Goal: Transaction & Acquisition: Purchase product/service

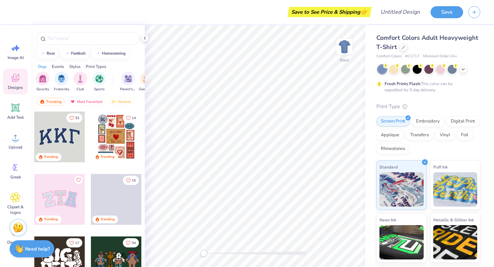
click at [78, 64] on div "Styles" at bounding box center [74, 66] width 11 height 6
click at [44, 67] on div "Orgs" at bounding box center [42, 66] width 9 height 6
click at [403, 49] on div at bounding box center [403, 47] width 8 height 8
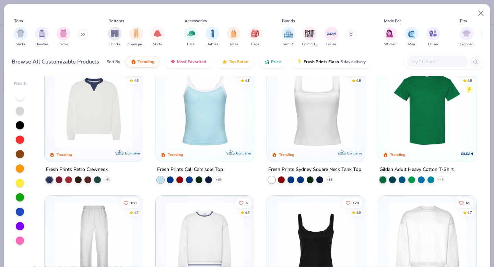
scroll to position [149, 0]
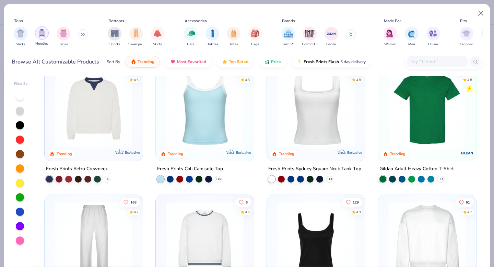
click at [58, 36] on div "filter for Tanks" at bounding box center [64, 34] width 14 height 14
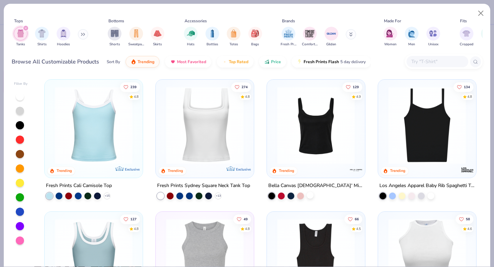
click at [311, 195] on div at bounding box center [310, 195] width 7 height 7
click at [324, 135] on div at bounding box center [315, 124] width 253 height 77
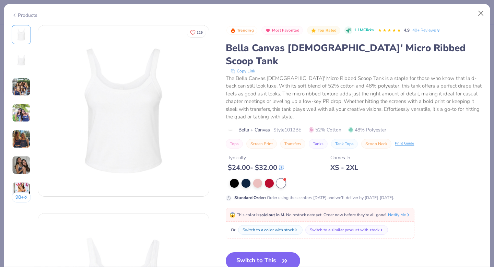
click at [24, 109] on img at bounding box center [21, 113] width 19 height 19
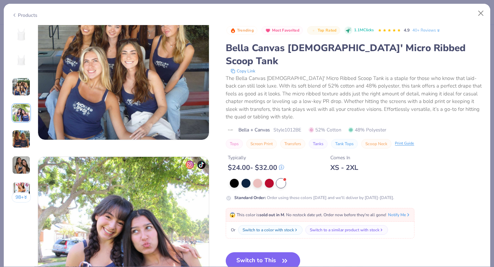
scroll to position [564, 0]
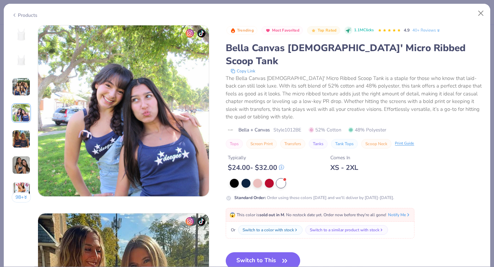
click at [25, 92] on img at bounding box center [21, 86] width 19 height 19
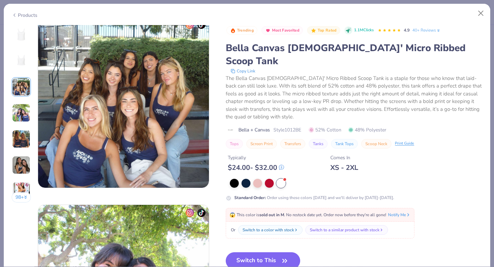
scroll to position [376, 0]
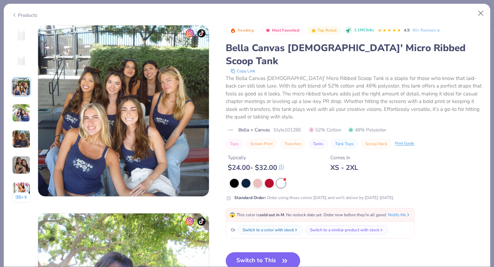
click at [22, 141] on img at bounding box center [21, 139] width 19 height 19
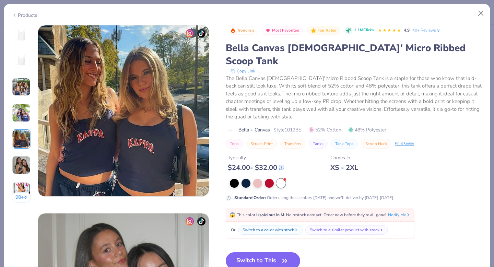
click at [25, 158] on img at bounding box center [21, 165] width 19 height 19
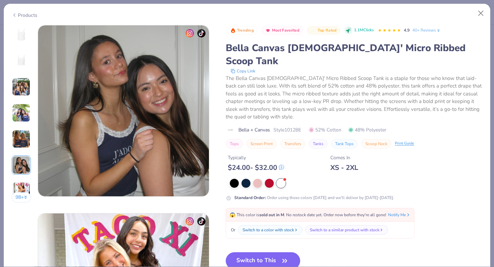
click at [24, 183] on img at bounding box center [21, 191] width 19 height 19
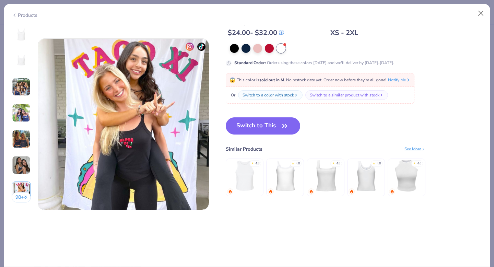
scroll to position [1127, 0]
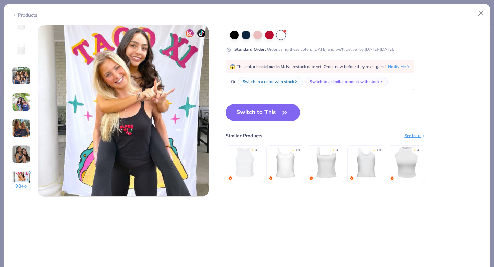
click at [276, 111] on button "Switch to This" at bounding box center [263, 112] width 74 height 17
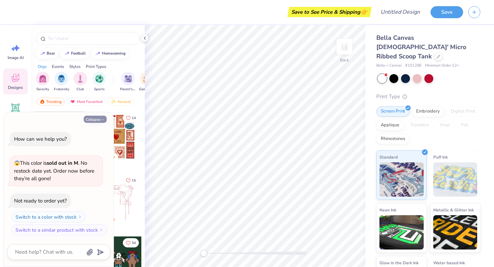
click at [100, 119] on icon "button" at bounding box center [102, 120] width 4 height 4
type textarea "x"
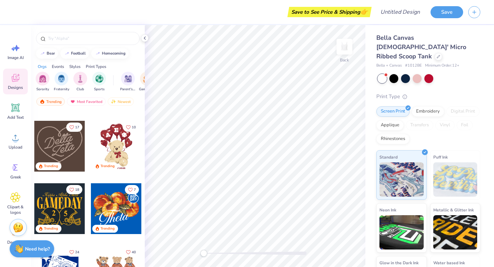
scroll to position [304, 0]
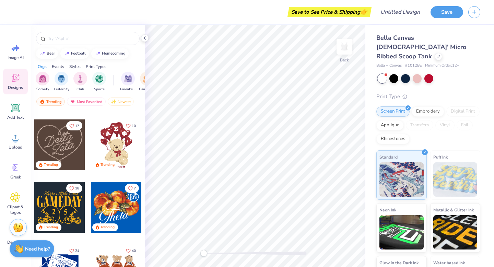
click at [61, 146] on div at bounding box center [59, 144] width 51 height 51
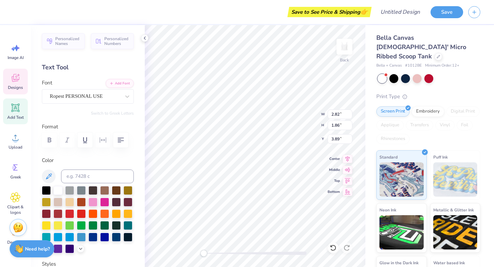
type textarea "Z"
type textarea "Gains"
type input "3.58"
type input "1.99"
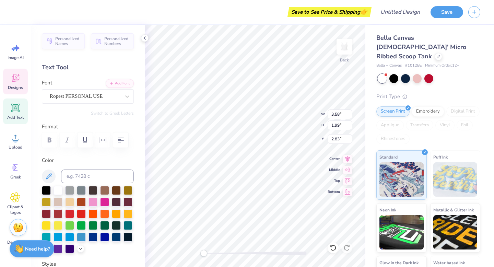
type input "2.83"
type input "2.82"
type input "1.93"
type input "3.86"
type input "3.58"
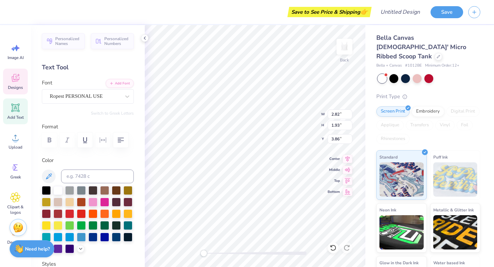
type input "1.99"
type input "2.83"
type textarea "Girl"
type input "3.60"
type input "2.09"
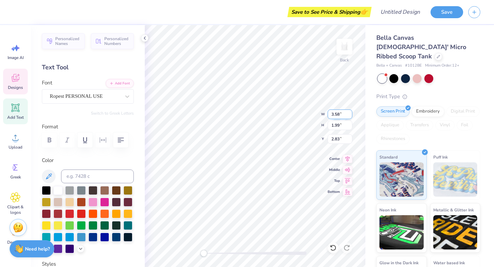
type input "2.78"
click at [143, 38] on icon at bounding box center [144, 37] width 5 height 5
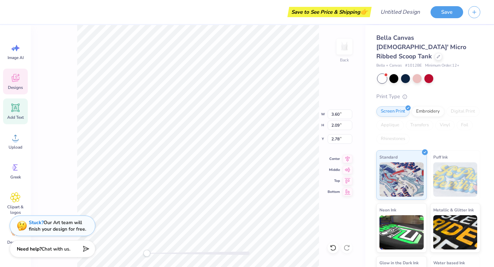
type input "2.82"
type input "1.93"
type input "3.86"
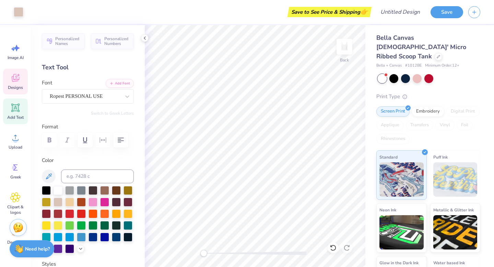
click at [17, 82] on icon at bounding box center [15, 78] width 10 height 10
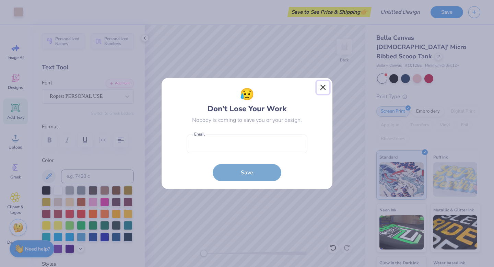
click at [324, 86] on button "Close" at bounding box center [322, 87] width 13 height 13
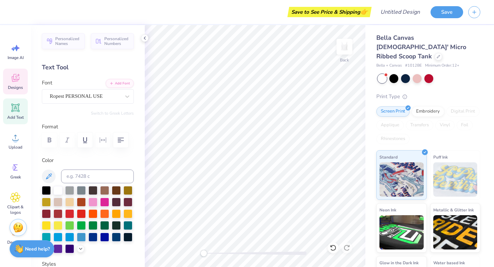
click at [17, 82] on icon at bounding box center [15, 78] width 10 height 10
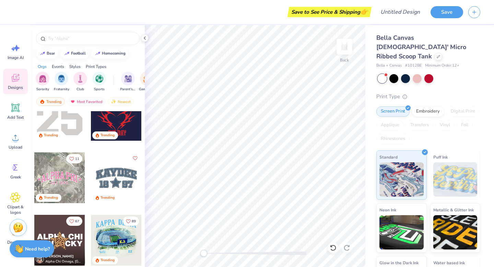
scroll to position [1180, 0]
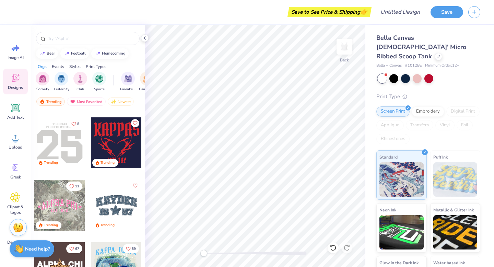
click at [67, 205] on div at bounding box center [59, 205] width 51 height 51
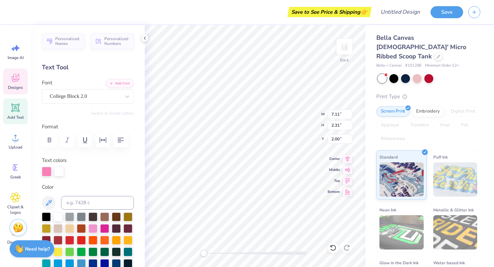
scroll to position [0, 0]
type textarea "Girl Gains"
type input "3.27"
type input "0.59"
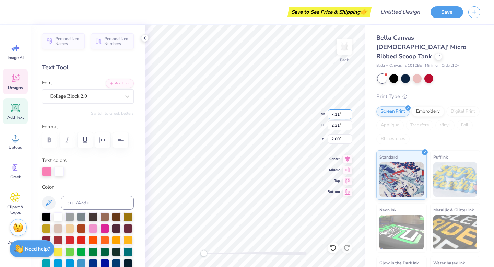
type input "3.99"
type textarea "est 2020"
click at [42, 172] on div at bounding box center [47, 171] width 10 height 10
click at [118, 252] on div at bounding box center [116, 251] width 9 height 9
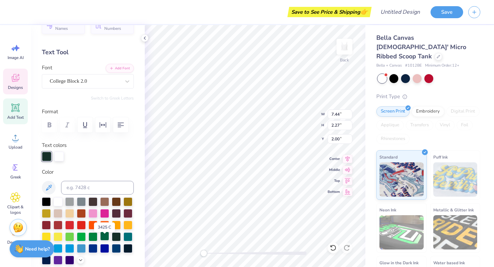
scroll to position [16, 0]
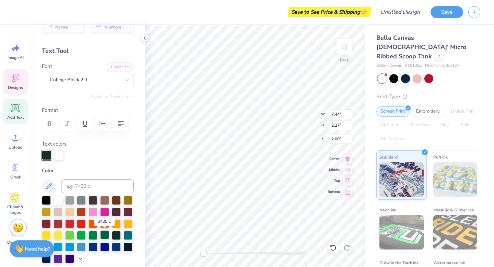
click at [106, 236] on div at bounding box center [104, 234] width 9 height 9
type input "0.92"
type input "0.88"
type input "3.10"
click at [116, 236] on div at bounding box center [116, 234] width 9 height 9
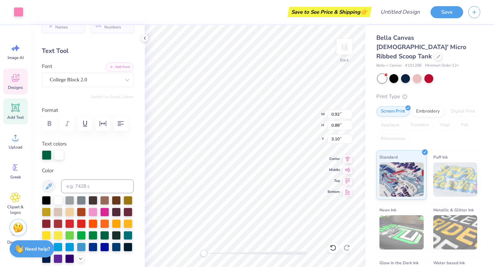
type input "0.80"
type input "0.76"
type input "3.17"
click at [116, 235] on div at bounding box center [116, 234] width 9 height 9
click at [118, 234] on div at bounding box center [116, 234] width 9 height 9
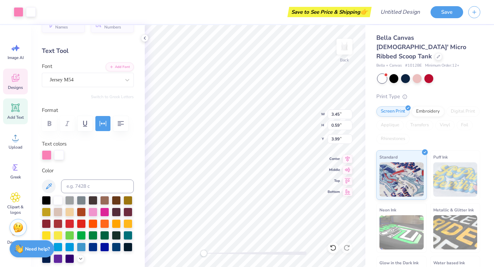
type input "3.45"
type input "0.59"
type input "3.99"
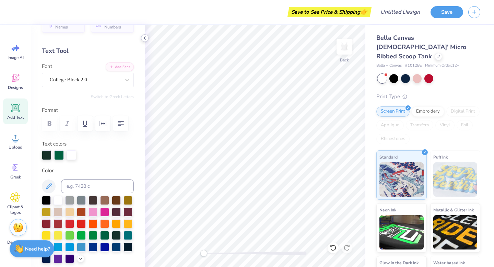
click at [143, 37] on icon at bounding box center [144, 37] width 5 height 5
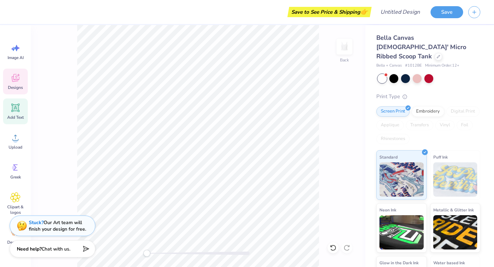
click at [20, 82] on icon at bounding box center [15, 78] width 10 height 10
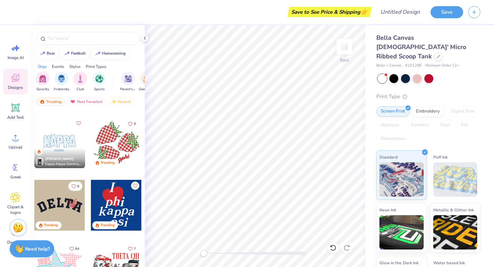
scroll to position [896, 0]
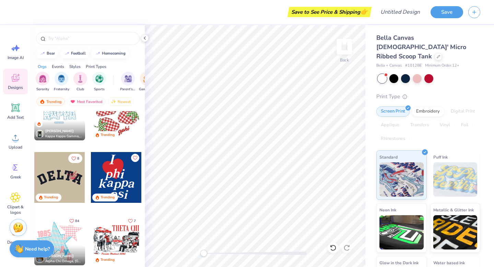
click at [116, 178] on div at bounding box center [116, 177] width 51 height 51
type input "2.91"
type input "3.72"
type input "3.11"
type input "3.98"
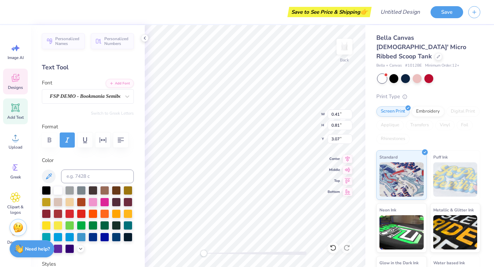
type input "0.41"
type input "0.81"
type input "3.07"
click at [334, 245] on icon at bounding box center [333, 247] width 6 height 6
type input "0.69"
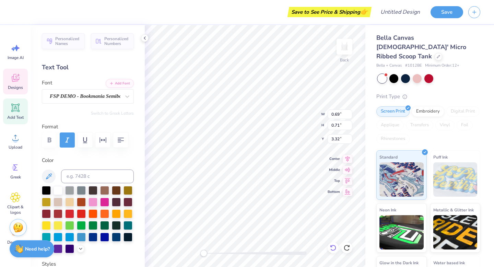
type input "0.71"
type input "3.32"
click at [146, 37] on icon at bounding box center [144, 37] width 5 height 5
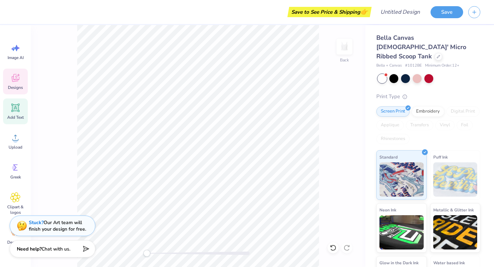
click at [17, 80] on icon at bounding box center [15, 78] width 7 height 5
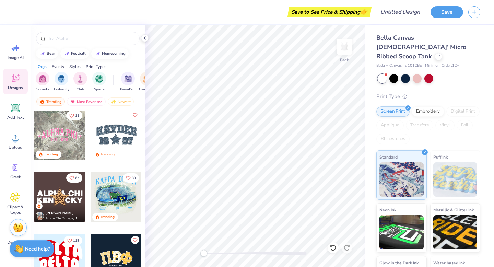
scroll to position [1252, 0]
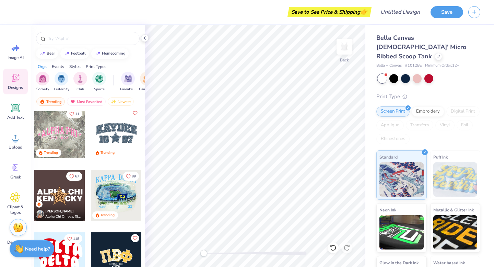
click at [113, 137] on div at bounding box center [116, 132] width 51 height 51
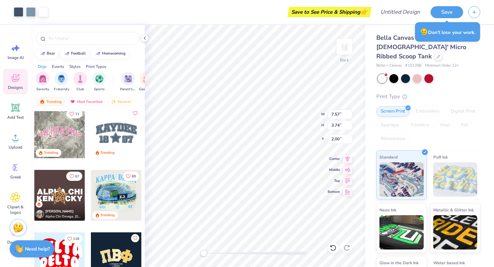
click at [81, 100] on div "Most Favorited" at bounding box center [86, 101] width 39 height 8
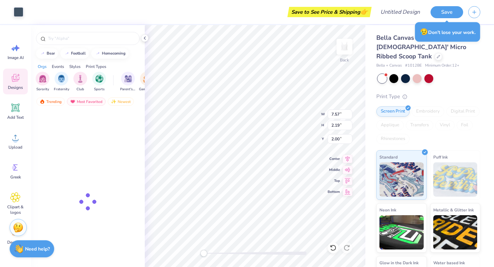
type input "2.19"
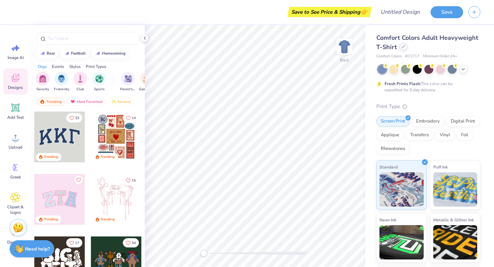
click at [403, 47] on icon at bounding box center [402, 46] width 3 height 3
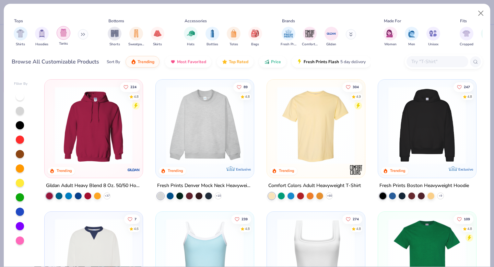
click at [63, 40] on div "filter for Tanks" at bounding box center [64, 33] width 14 height 14
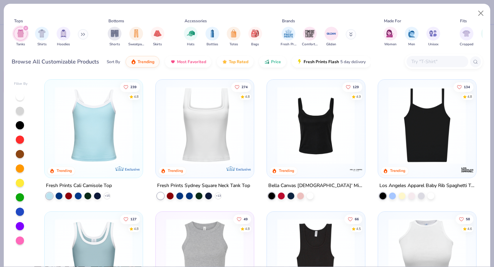
click at [304, 145] on img at bounding box center [316, 124] width 84 height 77
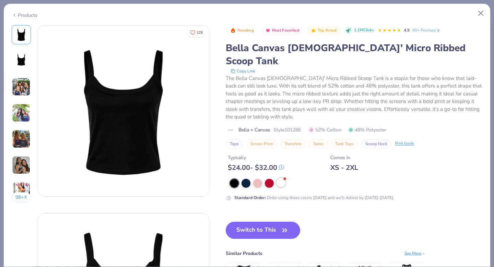
click at [283, 178] on div at bounding box center [280, 182] width 9 height 9
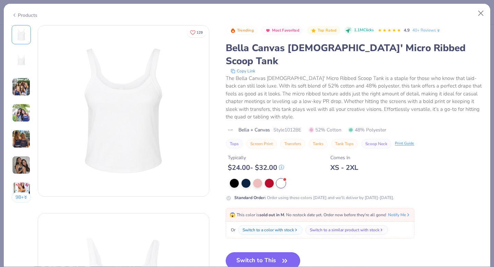
click at [260, 252] on button "Switch to This" at bounding box center [263, 260] width 74 height 17
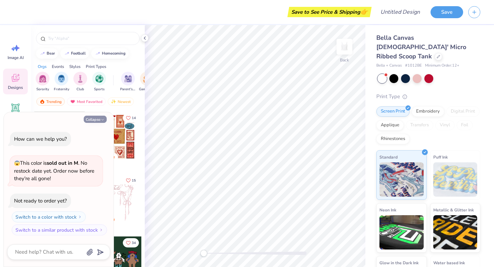
click at [93, 119] on button "Collapse" at bounding box center [95, 119] width 23 height 7
type textarea "x"
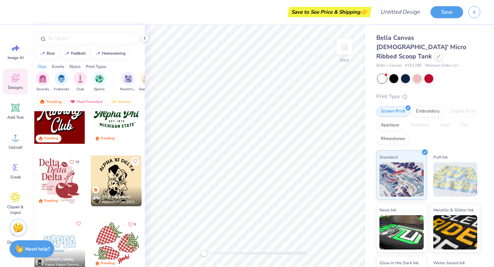
scroll to position [768, 0]
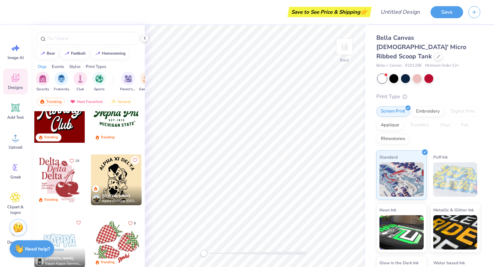
click at [113, 125] on div at bounding box center [116, 117] width 51 height 51
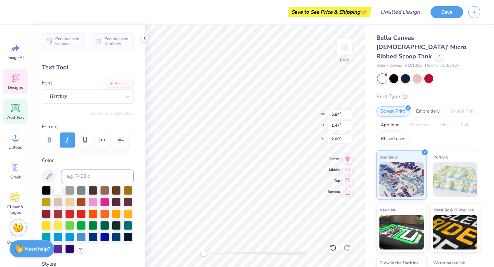
scroll to position [0, 0]
type textarea "A"
type textarea "Girl Gains"
type input "1.99"
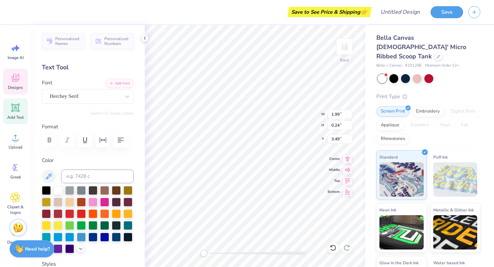
type input "0.24"
type input "3.49"
type textarea "E S T . 2 0 2 0"
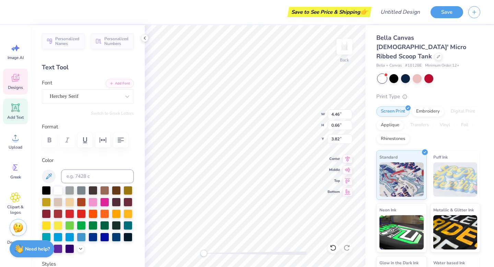
type textarea "M"
type textarea "[GEOGRAPHIC_DATA]"
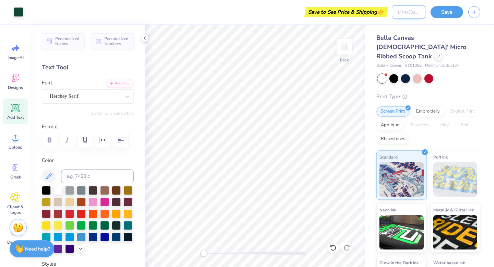
click at [413, 15] on input "Design Title" at bounding box center [409, 12] width 34 height 14
type input "girl gains white tank 1"
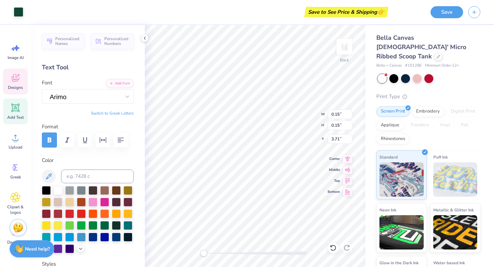
scroll to position [0, 0]
click at [276, 12] on div "Save to See Price & Shipping 👉" at bounding box center [203, 12] width 368 height 24
click at [253, 11] on div "Save to See Price & Shipping 👉" at bounding box center [207, 12] width 358 height 24
click at [417, 11] on input "girl gains white tank 1" at bounding box center [409, 12] width 34 height 14
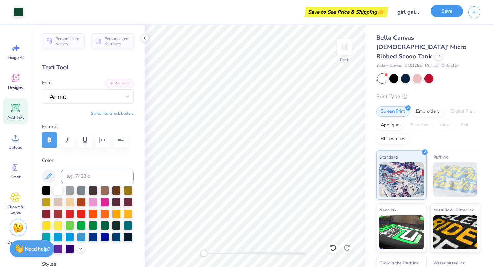
click at [447, 14] on button "Save" at bounding box center [446, 11] width 33 height 12
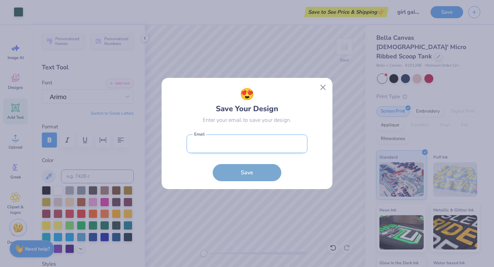
click at [210, 144] on input "email" at bounding box center [247, 143] width 121 height 19
type input "[EMAIL_ADDRESS][DOMAIN_NAME]"
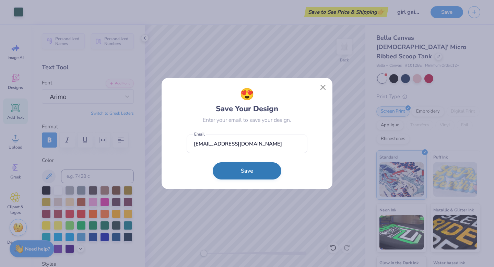
click at [240, 169] on button "Save" at bounding box center [247, 170] width 69 height 17
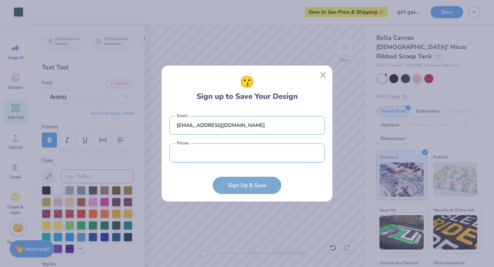
click at [228, 158] on input "tel" at bounding box center [246, 152] width 155 height 19
type input "(190) 926-0971"
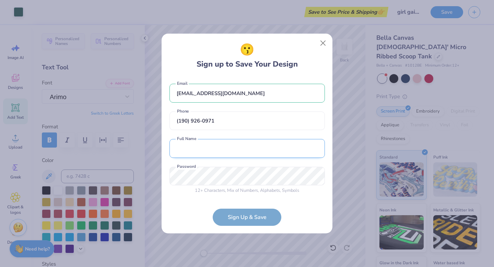
click at [203, 157] on input "text" at bounding box center [246, 148] width 155 height 19
type input "[PERSON_NAME]"
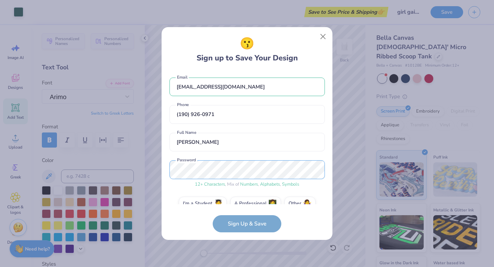
scroll to position [13, 0]
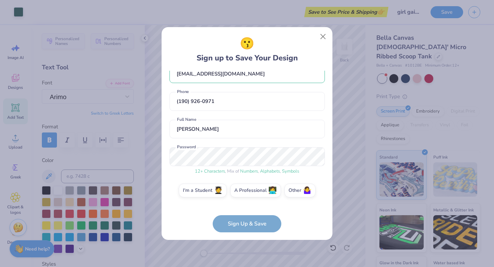
click at [242, 226] on form "[EMAIL_ADDRESS][DOMAIN_NAME] Email [PHONE_NUMBER] Phone [PERSON_NAME] Full Name…" at bounding box center [246, 151] width 155 height 161
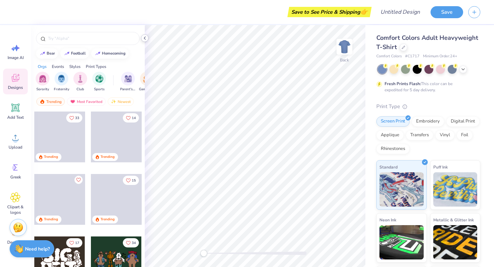
click at [146, 38] on icon at bounding box center [144, 37] width 5 height 5
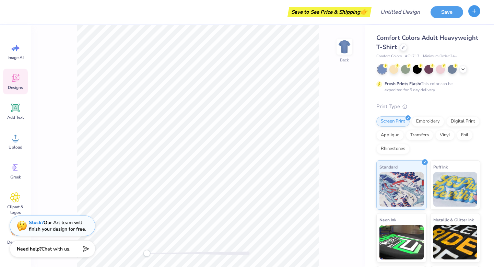
click at [474, 10] on line "button" at bounding box center [474, 10] width 0 height 3
